Goal: Task Accomplishment & Management: Manage account settings

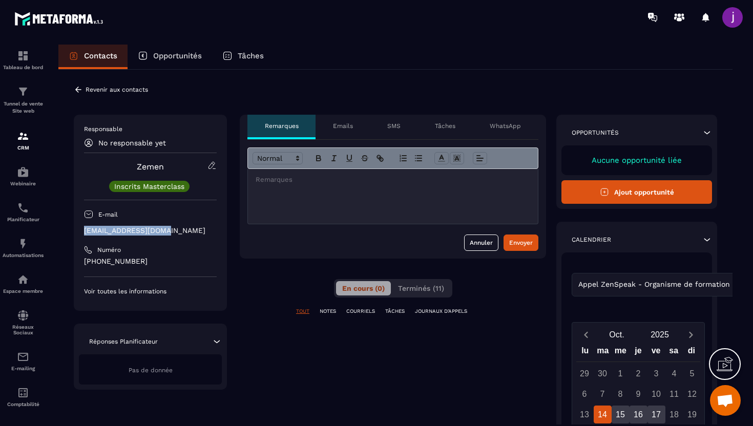
drag, startPoint x: 177, startPoint y: 230, endPoint x: 85, endPoint y: 233, distance: 92.3
click at [85, 233] on p "[EMAIL_ADDRESS][DOMAIN_NAME]" at bounding box center [150, 231] width 133 height 10
copy p "[EMAIL_ADDRESS][DOMAIN_NAME]"
click at [78, 89] on icon at bounding box center [78, 89] width 9 height 9
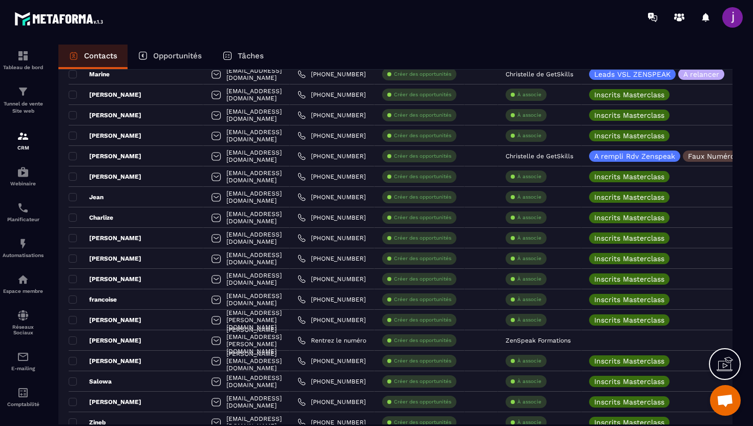
scroll to position [1857, 0]
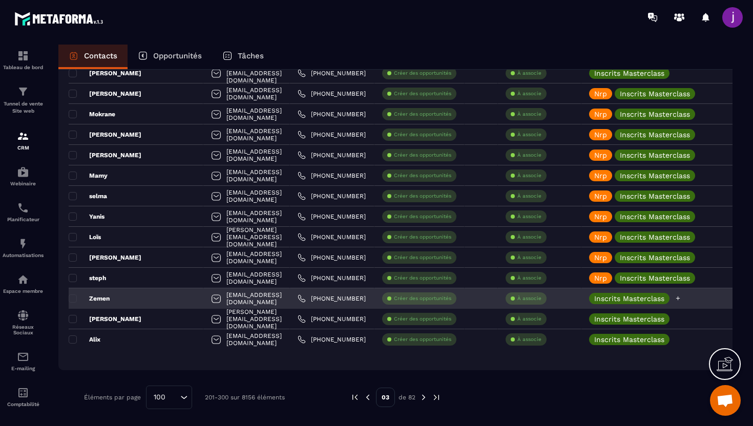
click at [682, 301] on icon at bounding box center [678, 298] width 7 height 7
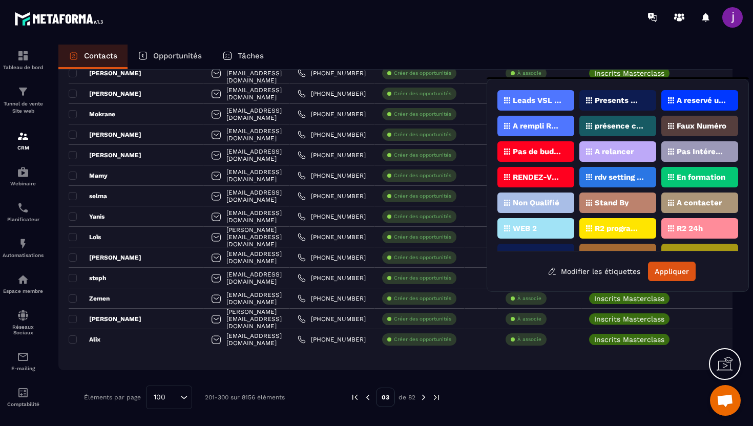
scroll to position [14, 0]
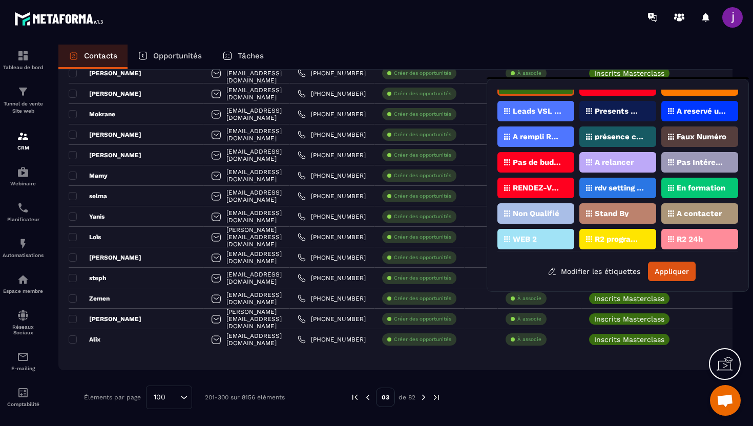
click at [625, 137] on p "présence confirmée" at bounding box center [620, 136] width 50 height 7
click at [671, 267] on button "Appliquer" at bounding box center [672, 271] width 48 height 19
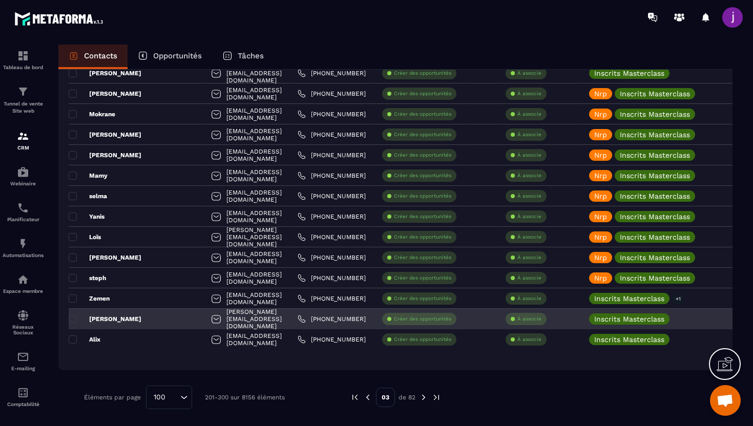
click at [123, 315] on div "[PERSON_NAME]" at bounding box center [136, 319] width 135 height 20
